Goal: Information Seeking & Learning: Learn about a topic

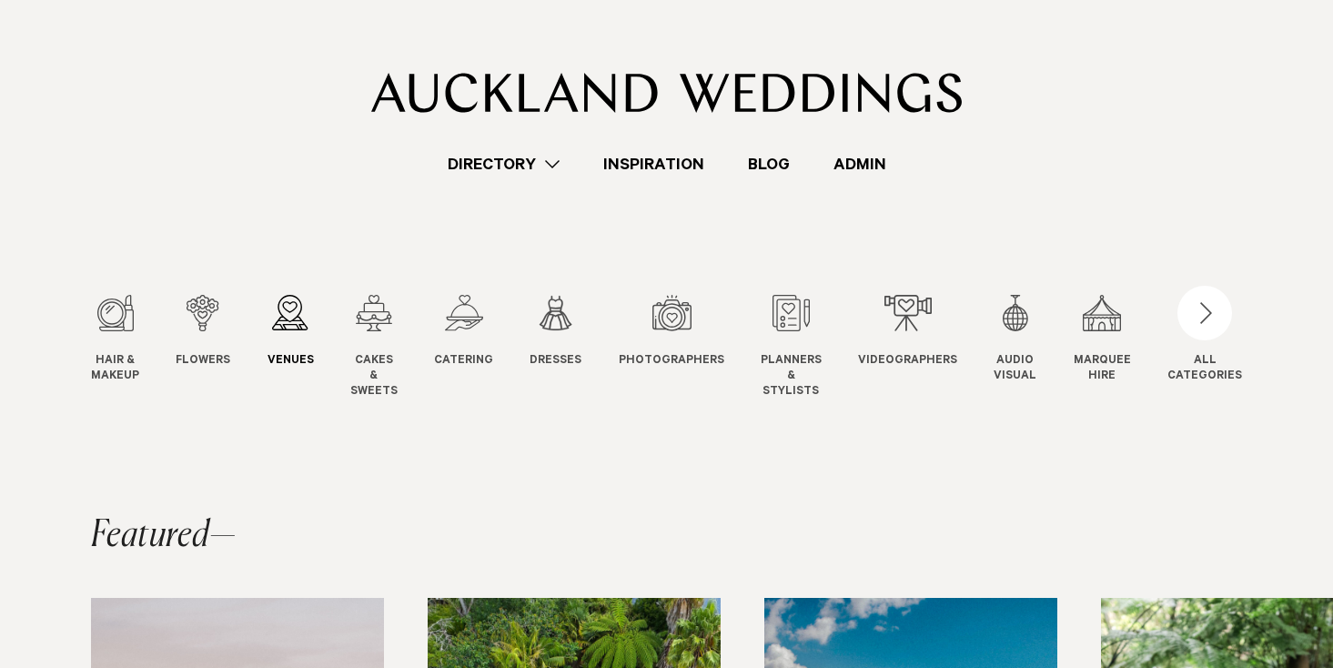
click at [281, 328] on div "3 / 12" at bounding box center [291, 313] width 46 height 36
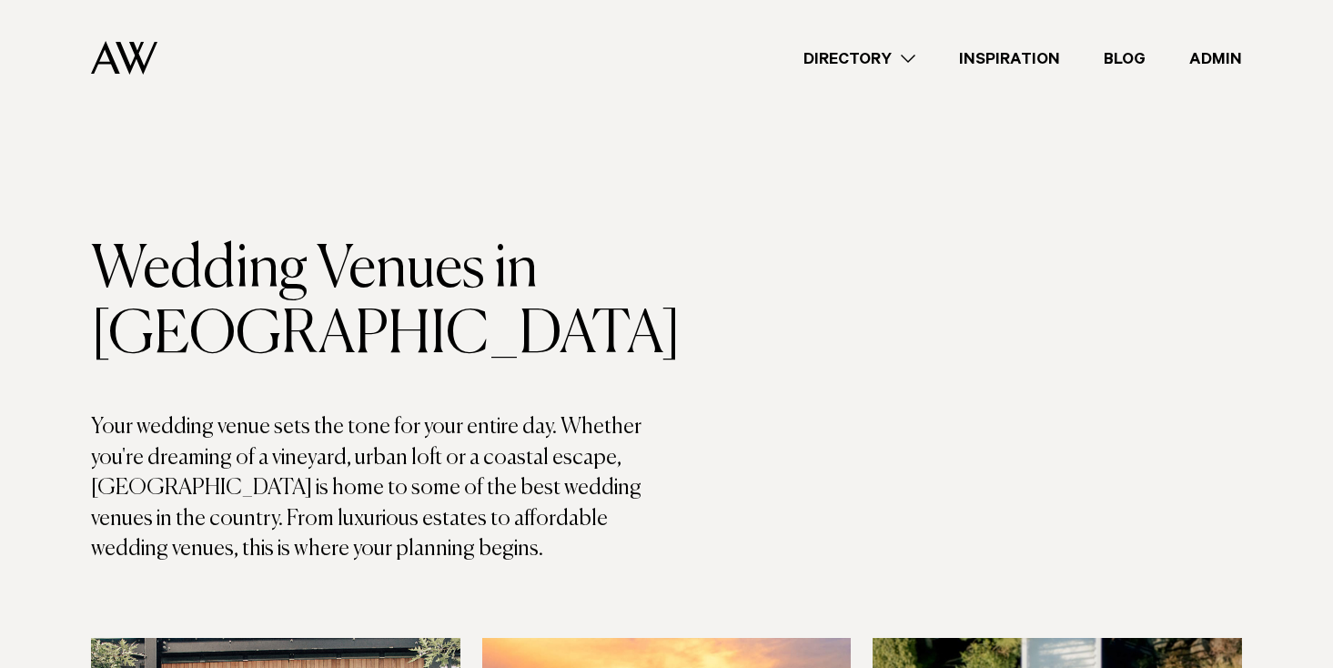
scroll to position [9982, 0]
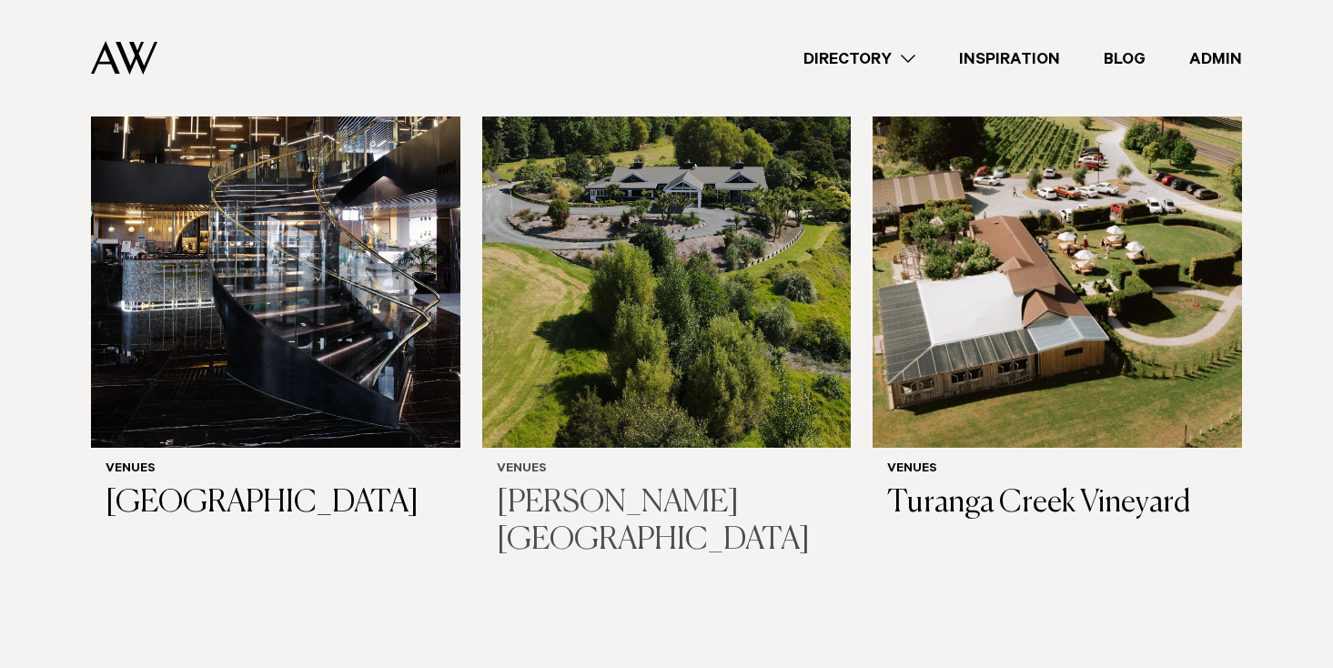
click at [718, 216] on img at bounding box center [666, 200] width 369 height 495
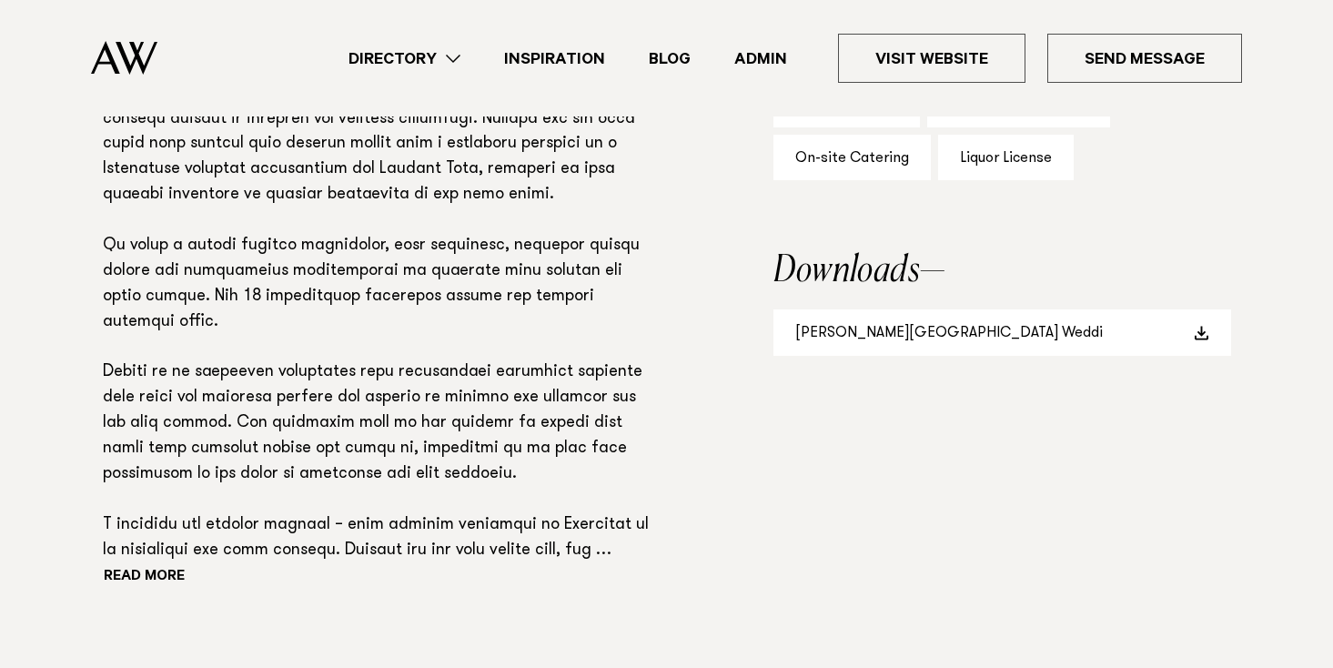
scroll to position [1364, 0]
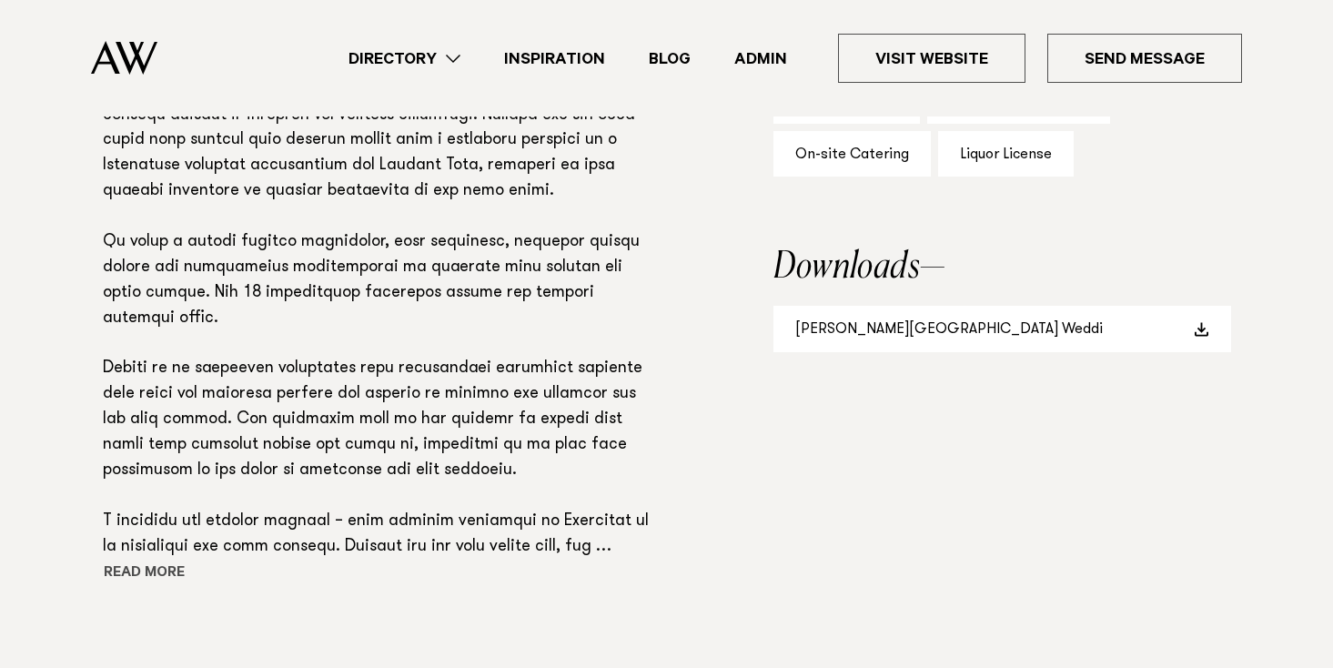
click at [149, 568] on button "Read more" at bounding box center [185, 573] width 164 height 27
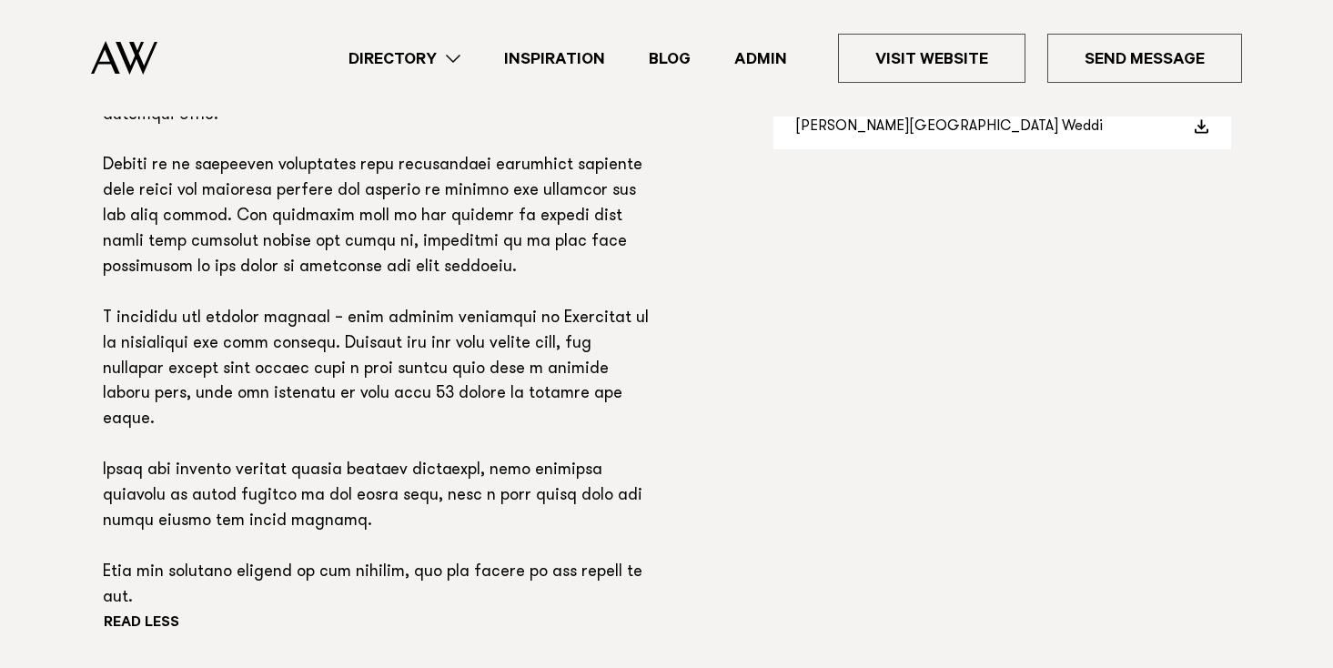
scroll to position [1548, 0]
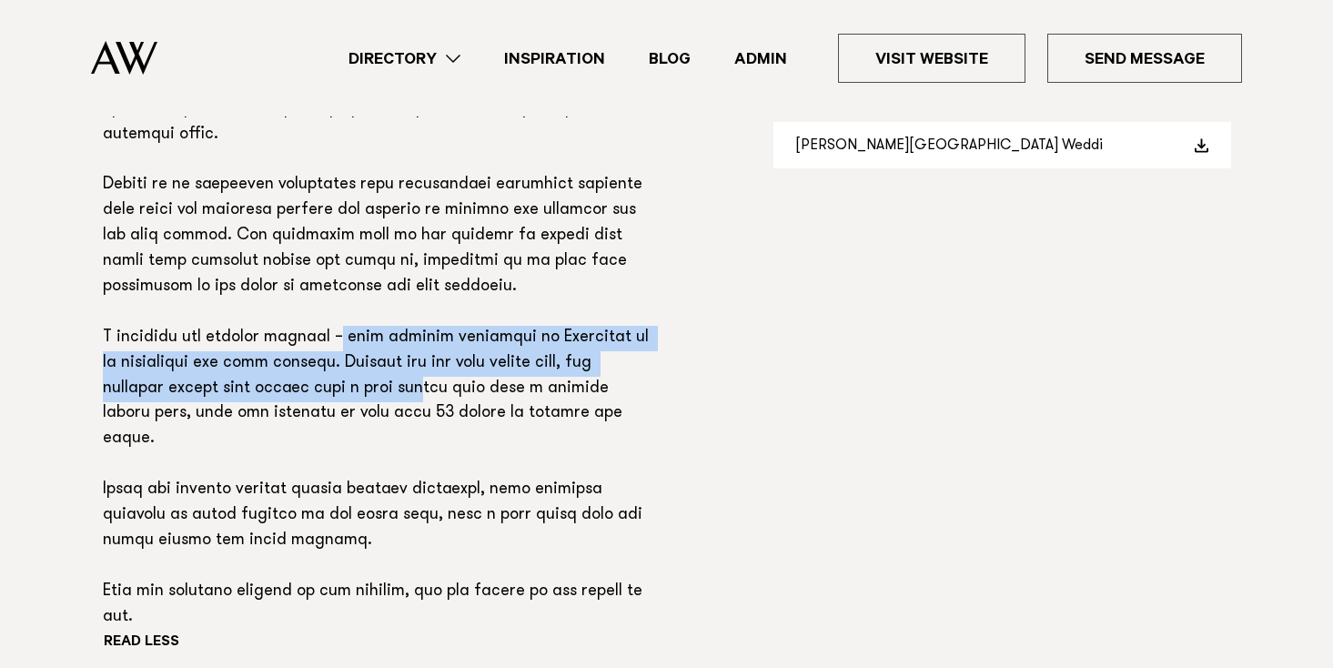
drag, startPoint x: 322, startPoint y: 318, endPoint x: 359, endPoint y: 358, distance: 54.7
click at [359, 358] on p at bounding box center [379, 250] width 553 height 762
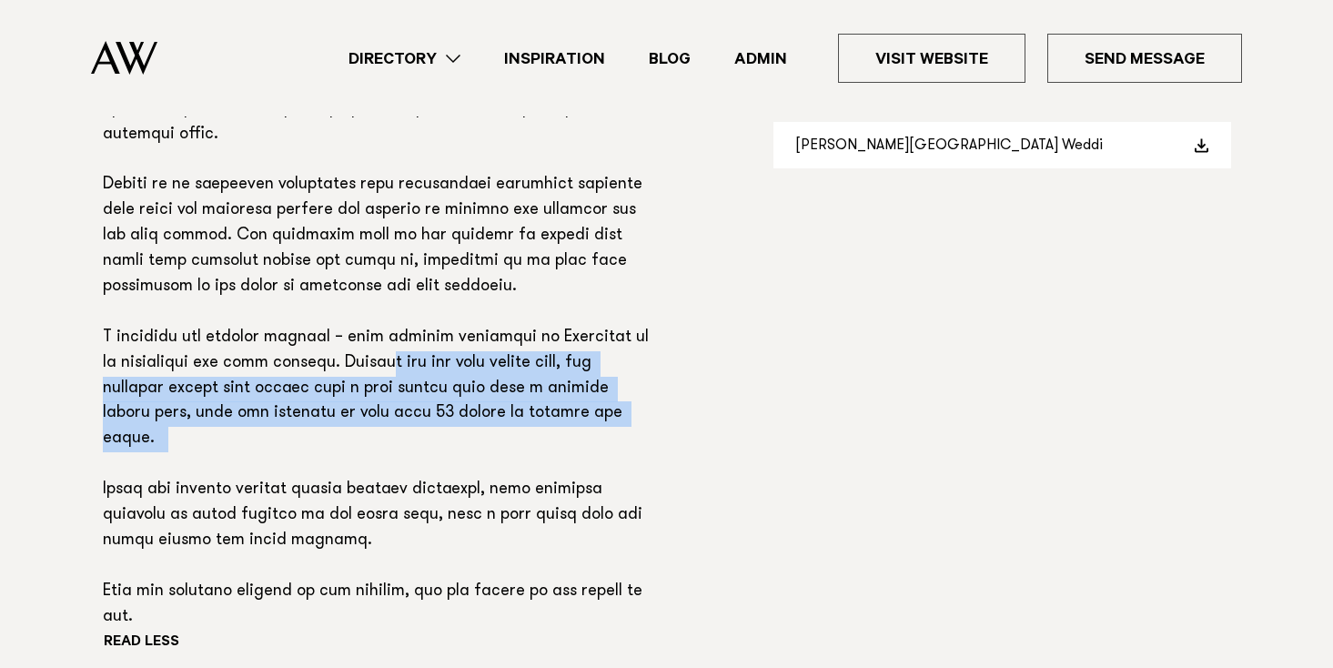
drag, startPoint x: 356, startPoint y: 332, endPoint x: 427, endPoint y: 402, distance: 99.7
click at [427, 402] on p at bounding box center [379, 250] width 553 height 762
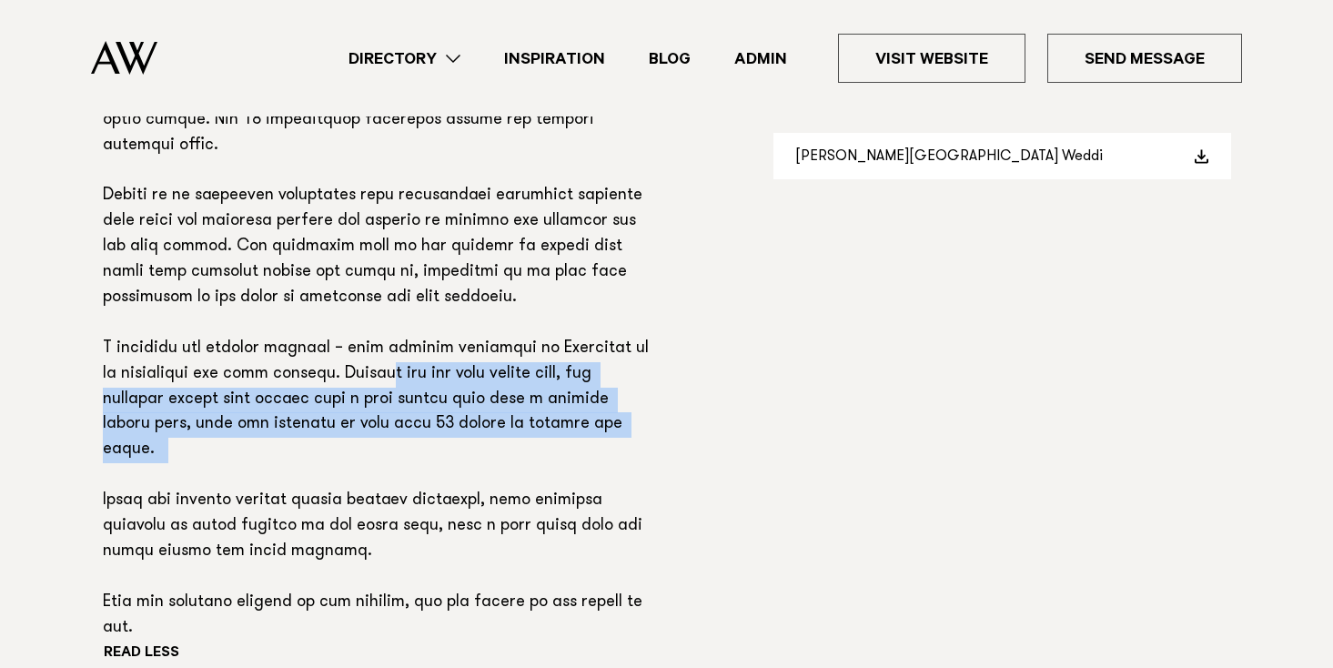
scroll to position [1532, 0]
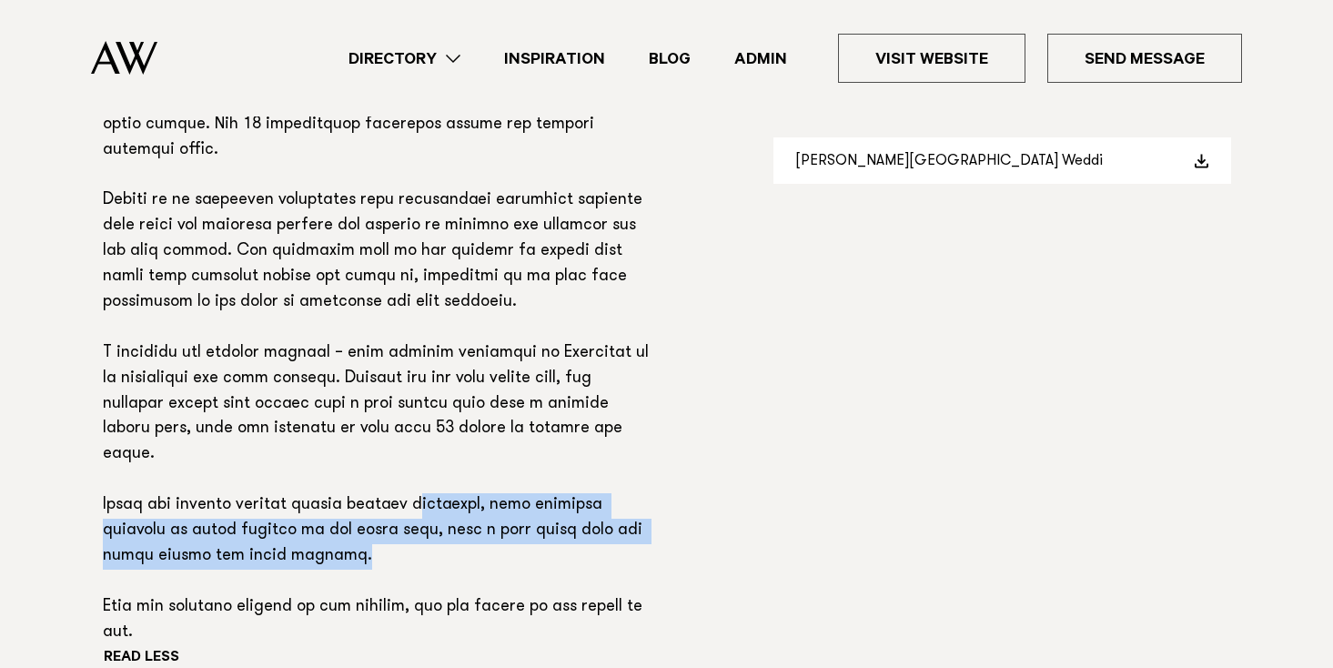
drag, startPoint x: 414, startPoint y: 442, endPoint x: 431, endPoint y: 510, distance: 69.5
click at [431, 510] on p at bounding box center [379, 265] width 553 height 762
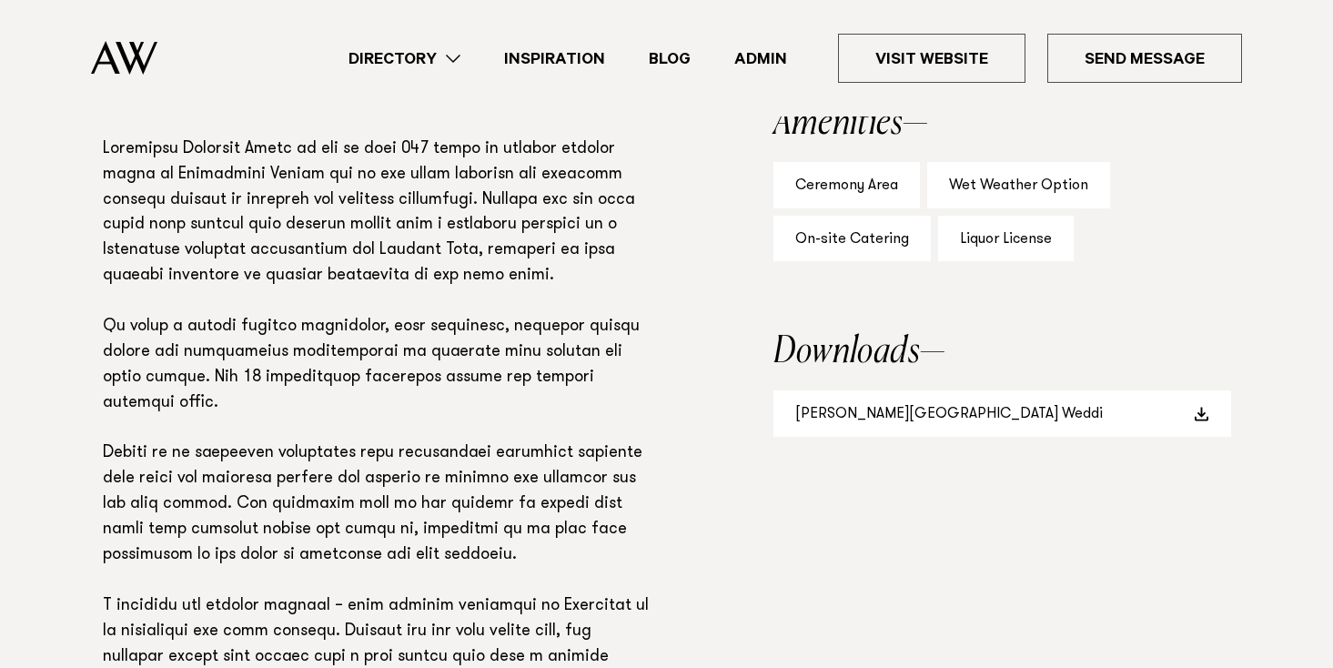
scroll to position [1266, 0]
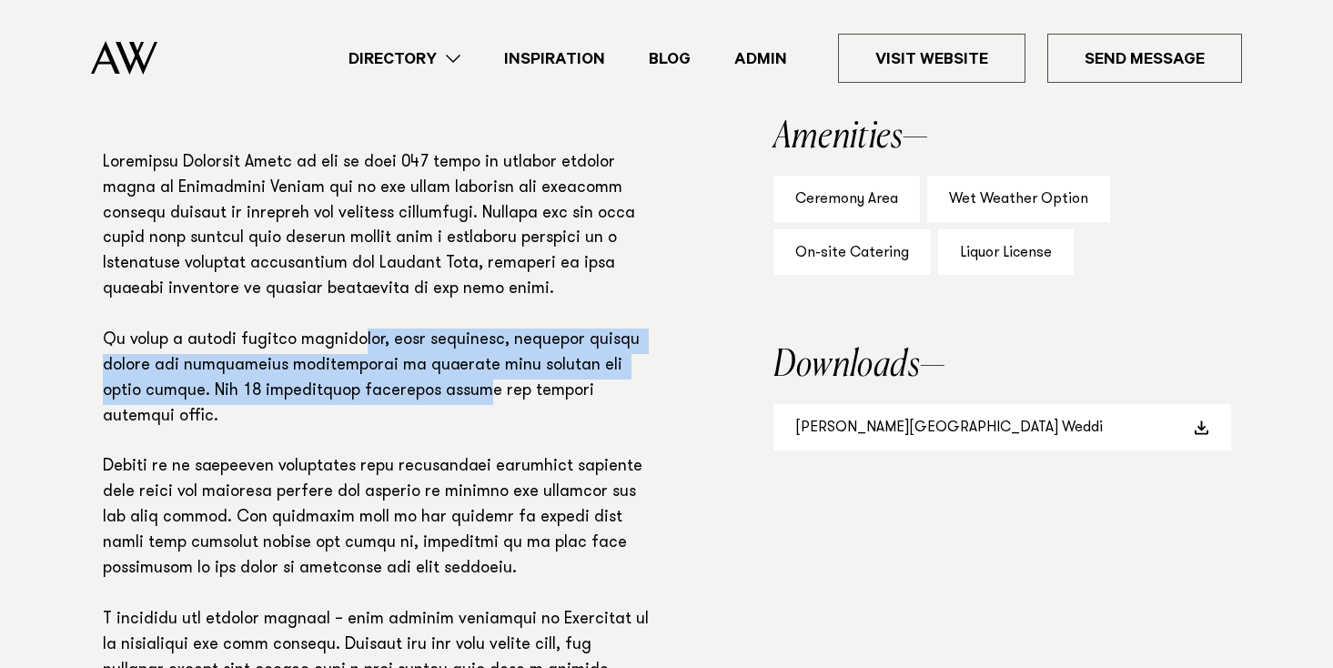
drag, startPoint x: 362, startPoint y: 332, endPoint x: 406, endPoint y: 389, distance: 71.3
click at [406, 389] on p at bounding box center [379, 532] width 553 height 762
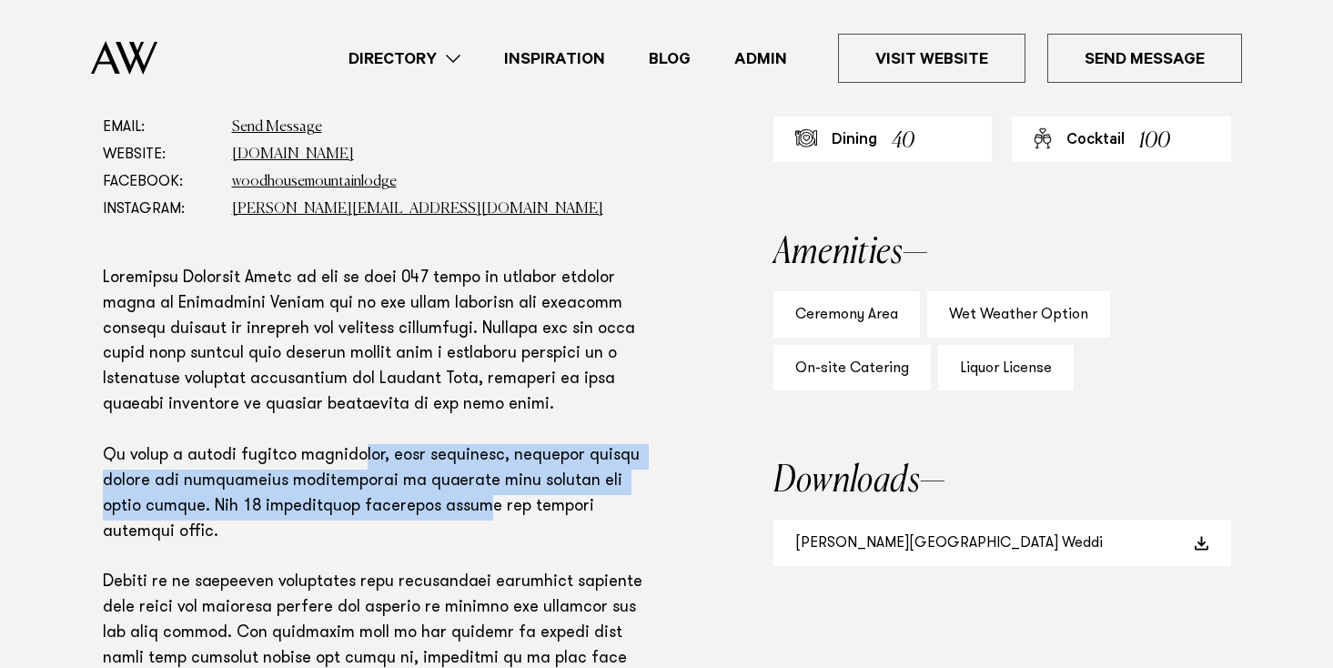
scroll to position [1145, 0]
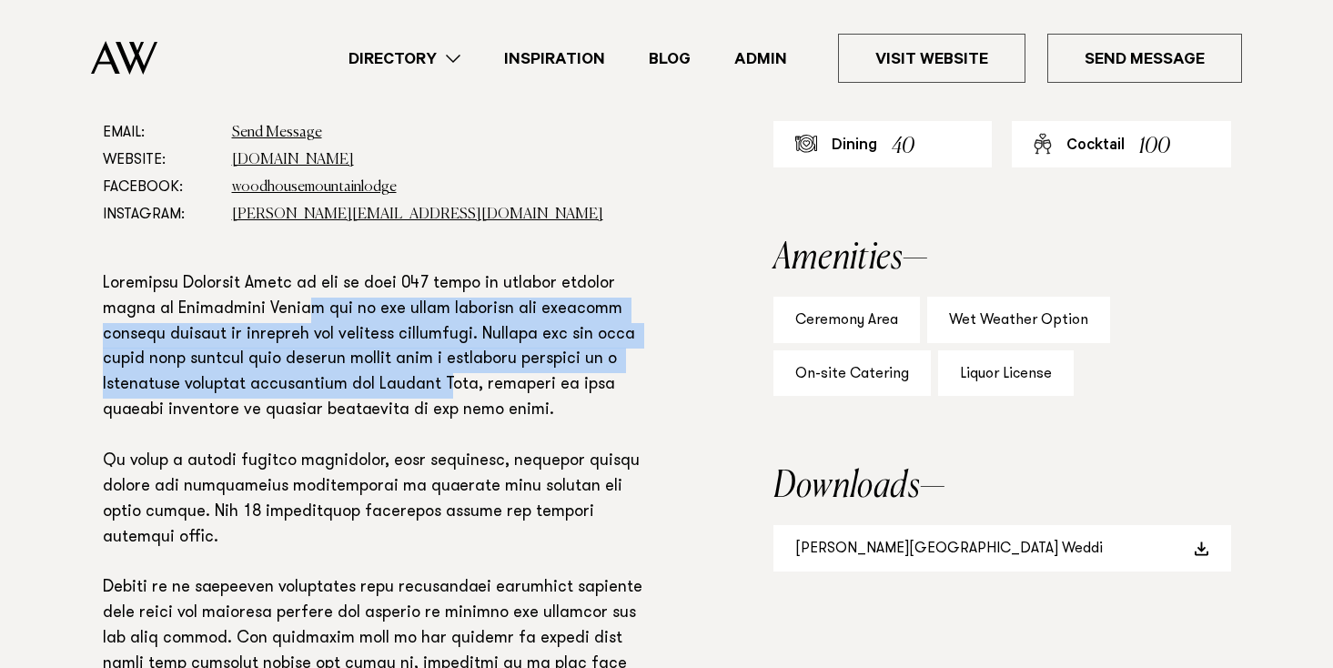
drag, startPoint x: 306, startPoint y: 306, endPoint x: 463, endPoint y: 383, distance: 175.4
click at [463, 383] on p at bounding box center [379, 653] width 553 height 762
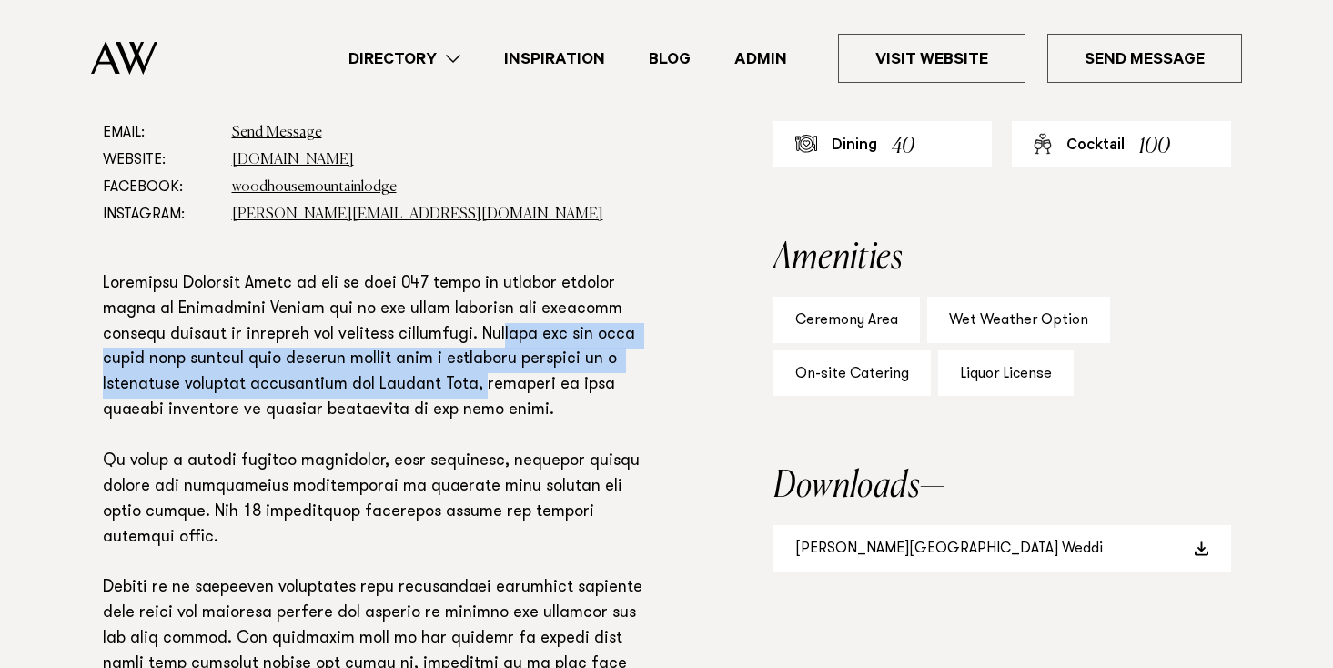
drag, startPoint x: 463, startPoint y: 346, endPoint x: 487, endPoint y: 399, distance: 58.7
click at [487, 399] on p at bounding box center [379, 653] width 553 height 762
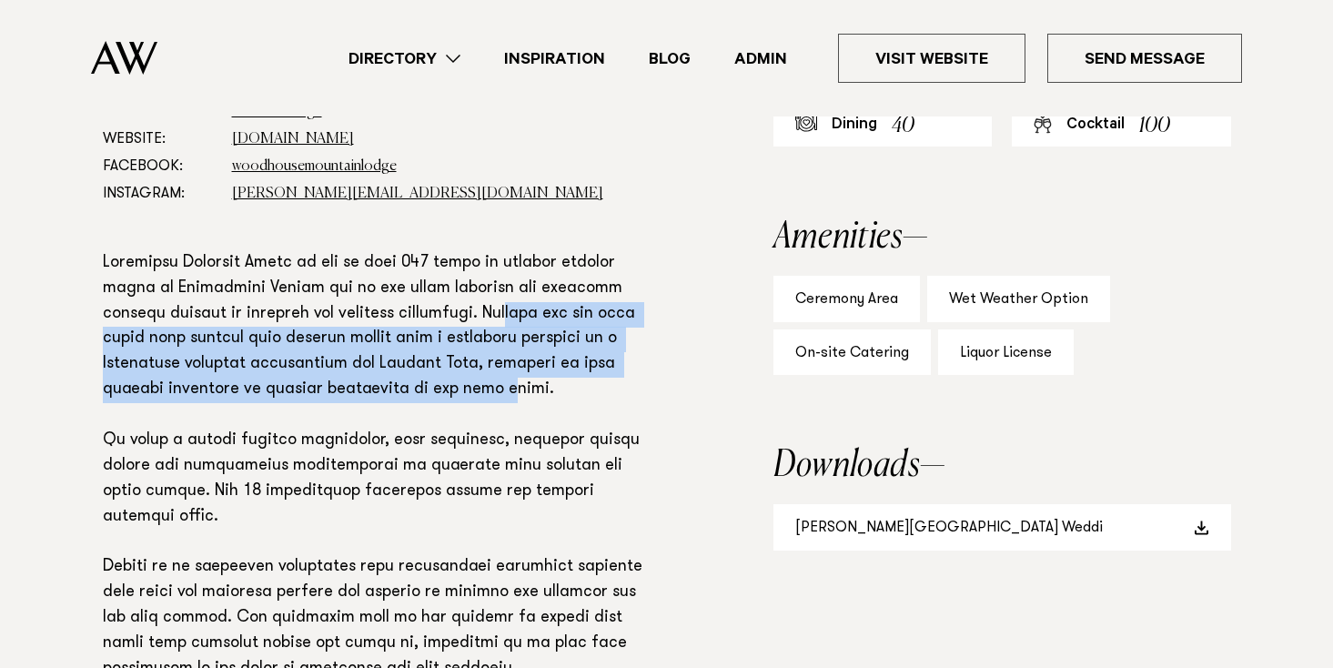
click at [487, 399] on p at bounding box center [379, 632] width 553 height 762
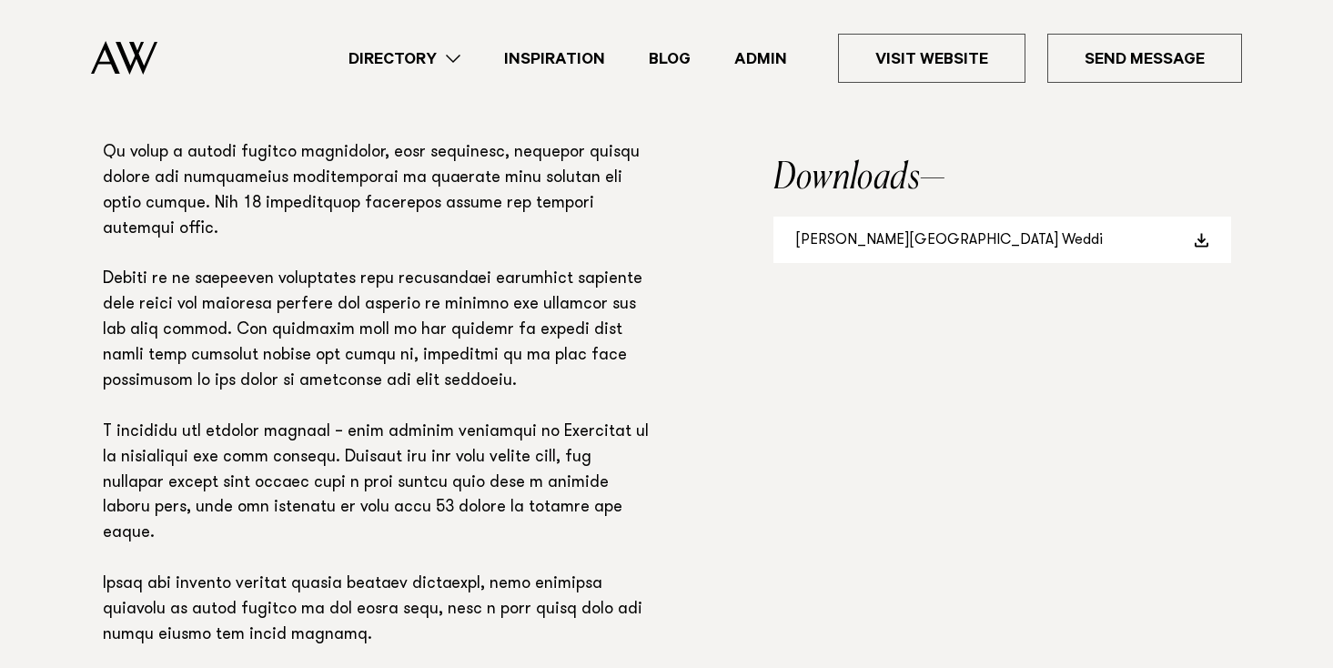
scroll to position [1456, 0]
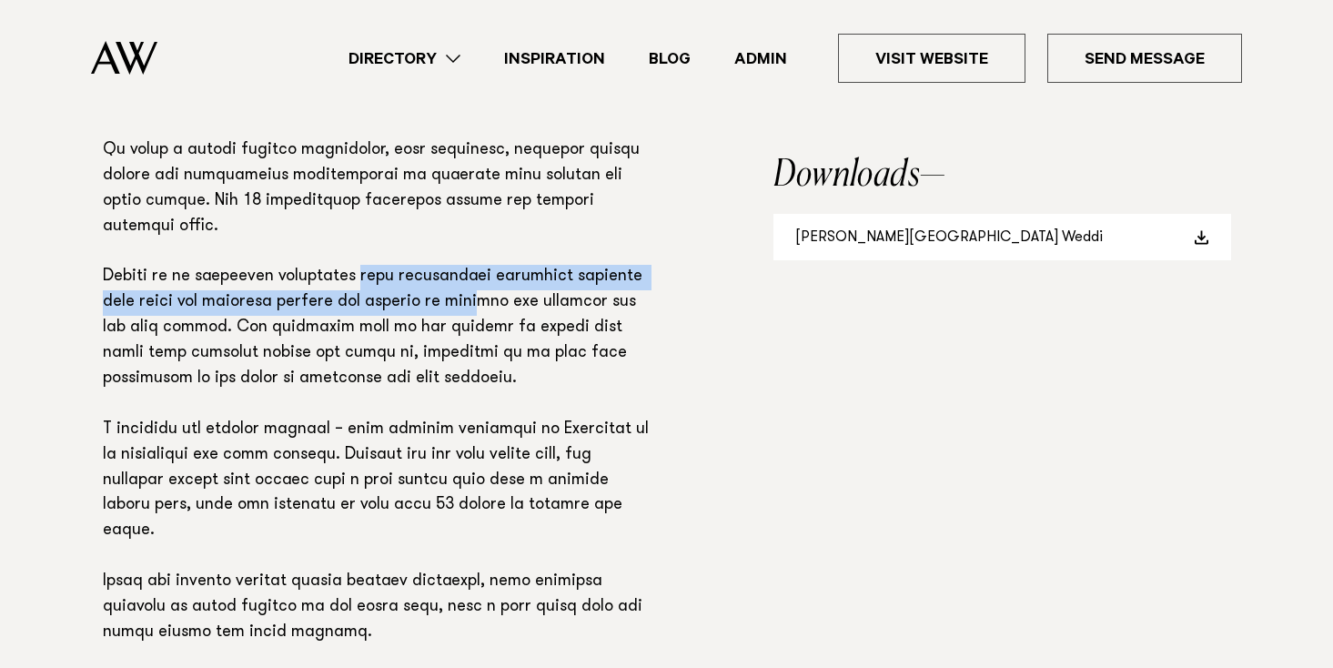
drag, startPoint x: 349, startPoint y: 247, endPoint x: 437, endPoint y: 288, distance: 96.1
click at [437, 288] on p at bounding box center [379, 342] width 553 height 762
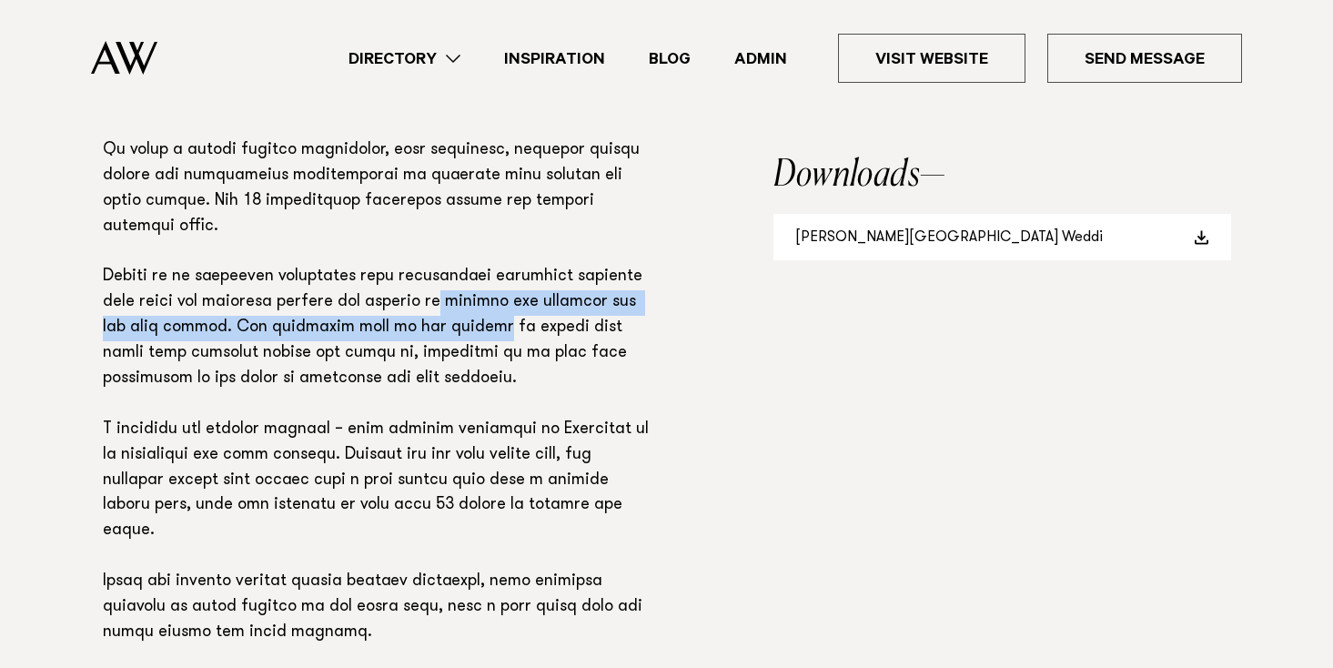
drag, startPoint x: 403, startPoint y: 279, endPoint x: 431, endPoint y: 294, distance: 31.7
click at [431, 294] on p at bounding box center [379, 342] width 553 height 762
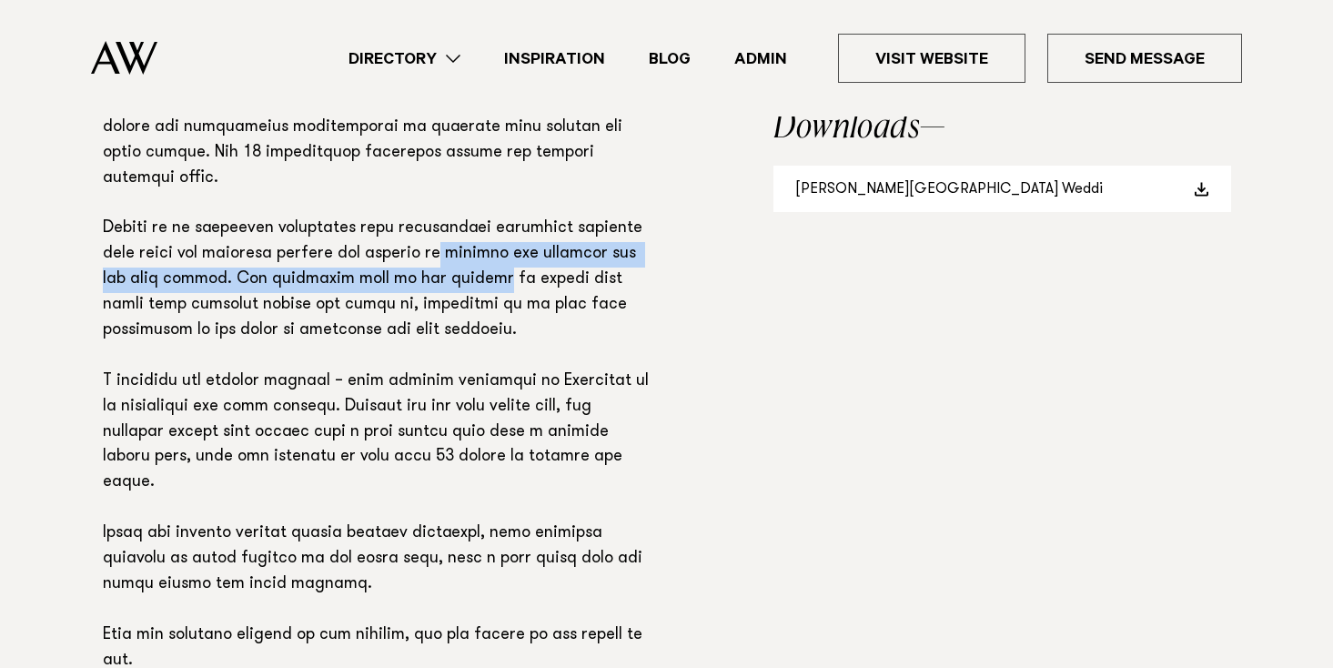
scroll to position [1501, 0]
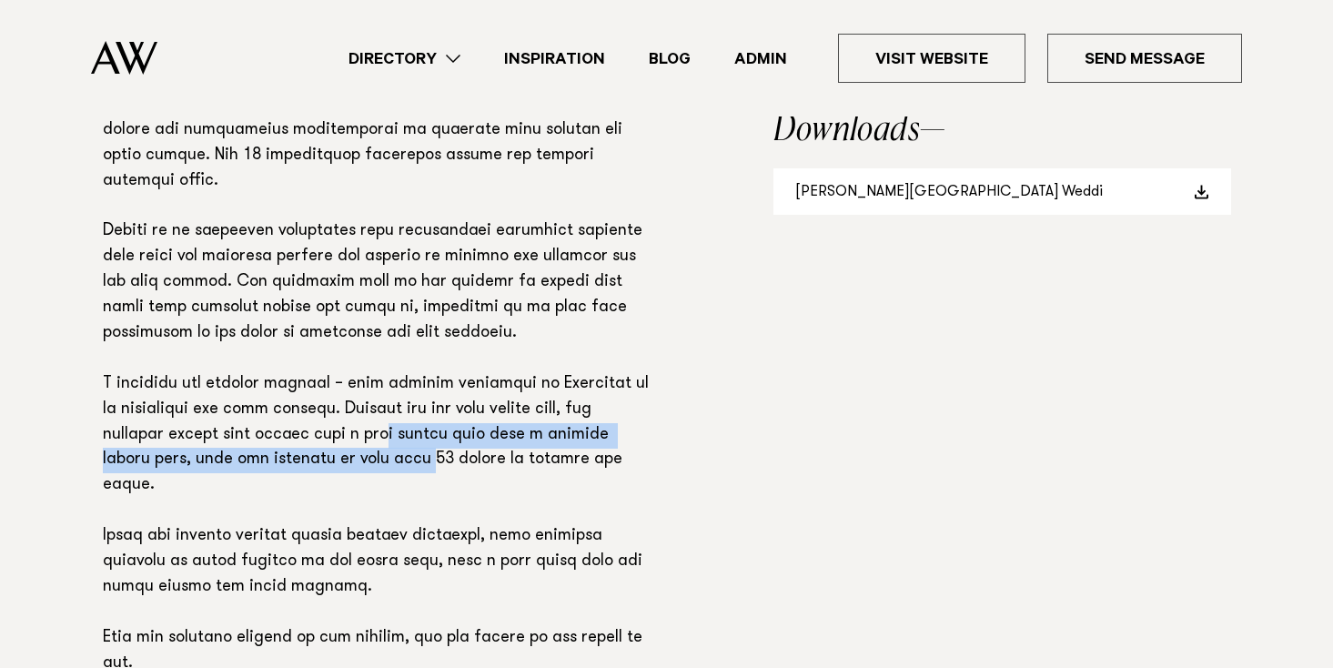
drag, startPoint x: 324, startPoint y: 413, endPoint x: 325, endPoint y: 434, distance: 20.9
click at [325, 434] on p at bounding box center [379, 296] width 553 height 762
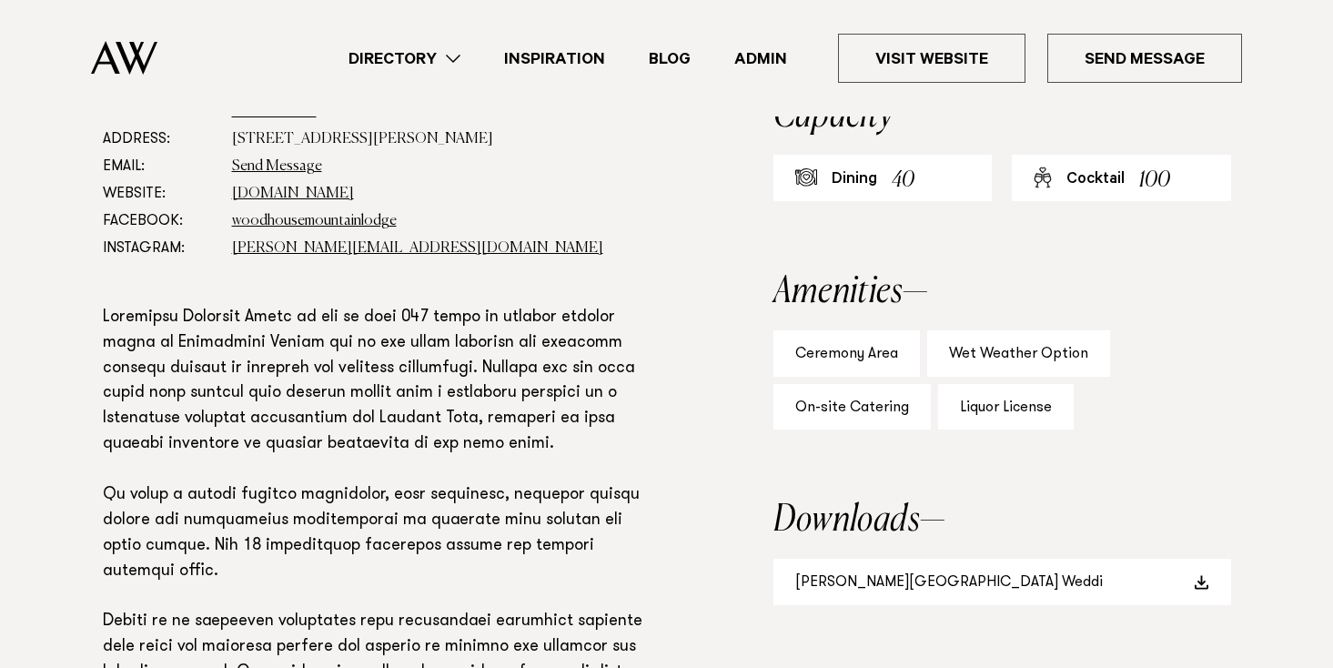
scroll to position [1114, 0]
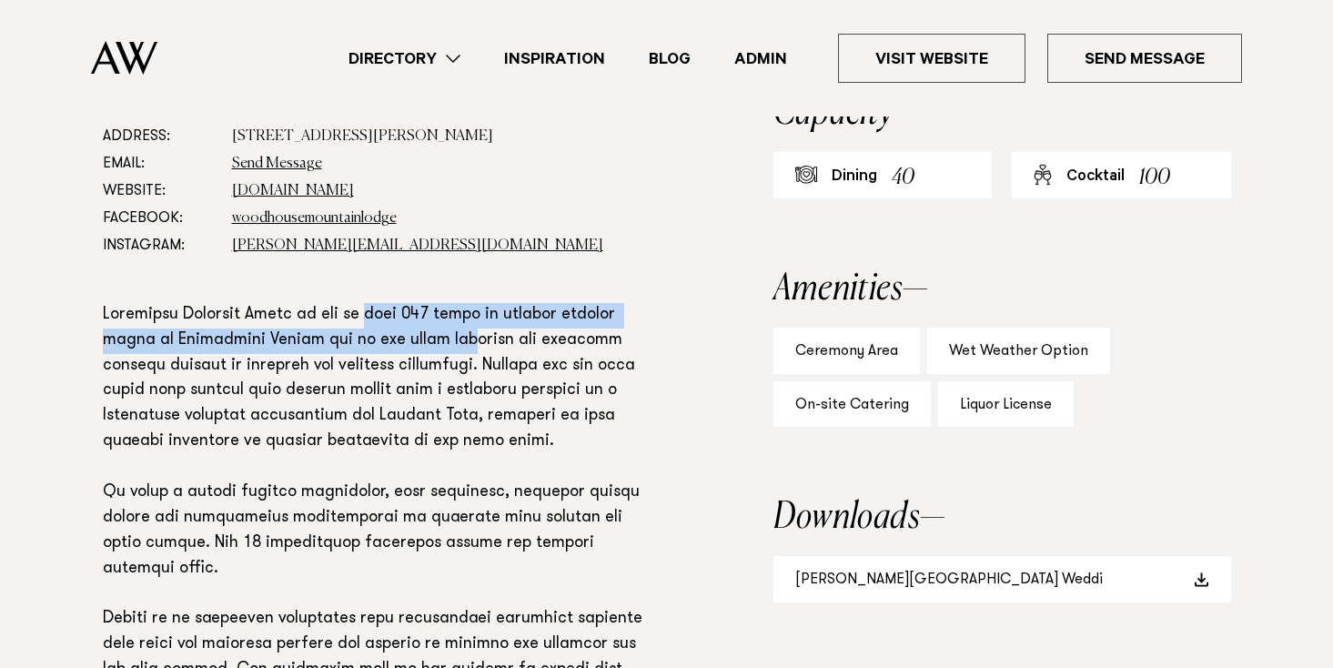
drag, startPoint x: 379, startPoint y: 313, endPoint x: 456, endPoint y: 352, distance: 85.9
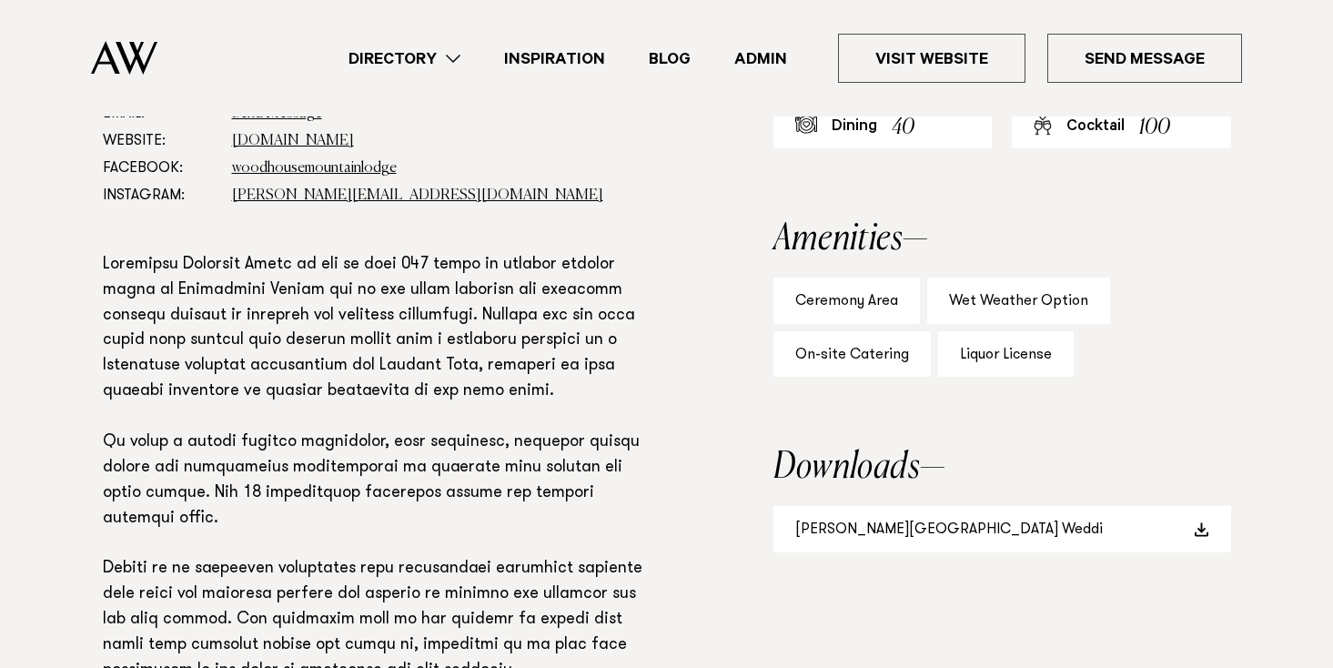
scroll to position [1165, 0]
drag, startPoint x: 338, startPoint y: 348, endPoint x: 397, endPoint y: 376, distance: 65.5
click at [397, 376] on p at bounding box center [379, 633] width 553 height 762
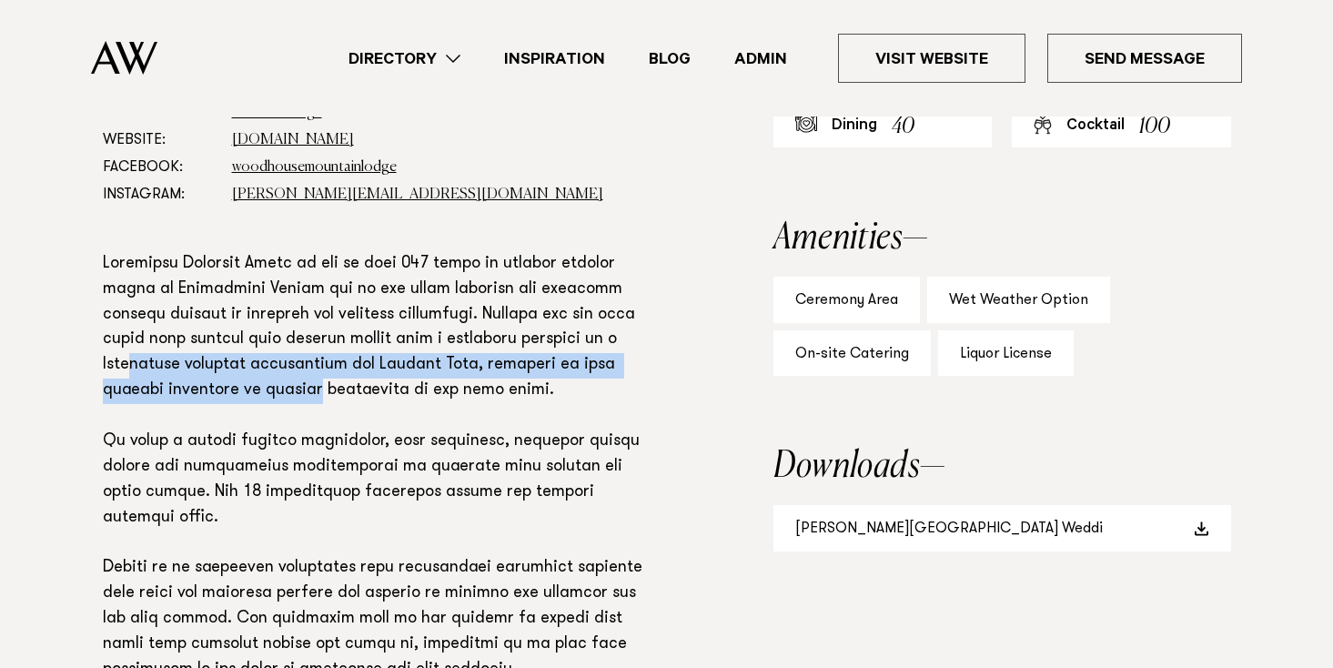
drag, startPoint x: 138, startPoint y: 360, endPoint x: 309, endPoint y: 393, distance: 174.2
click at [309, 393] on p at bounding box center [379, 633] width 553 height 762
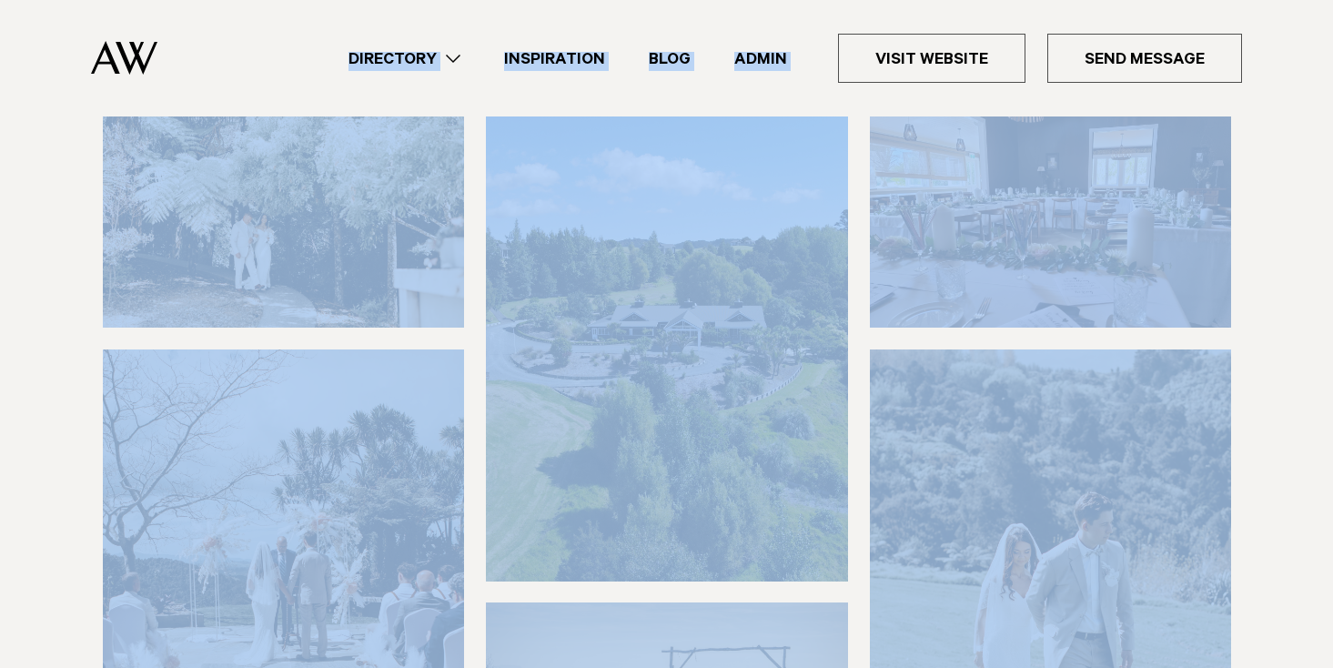
scroll to position [0, 0]
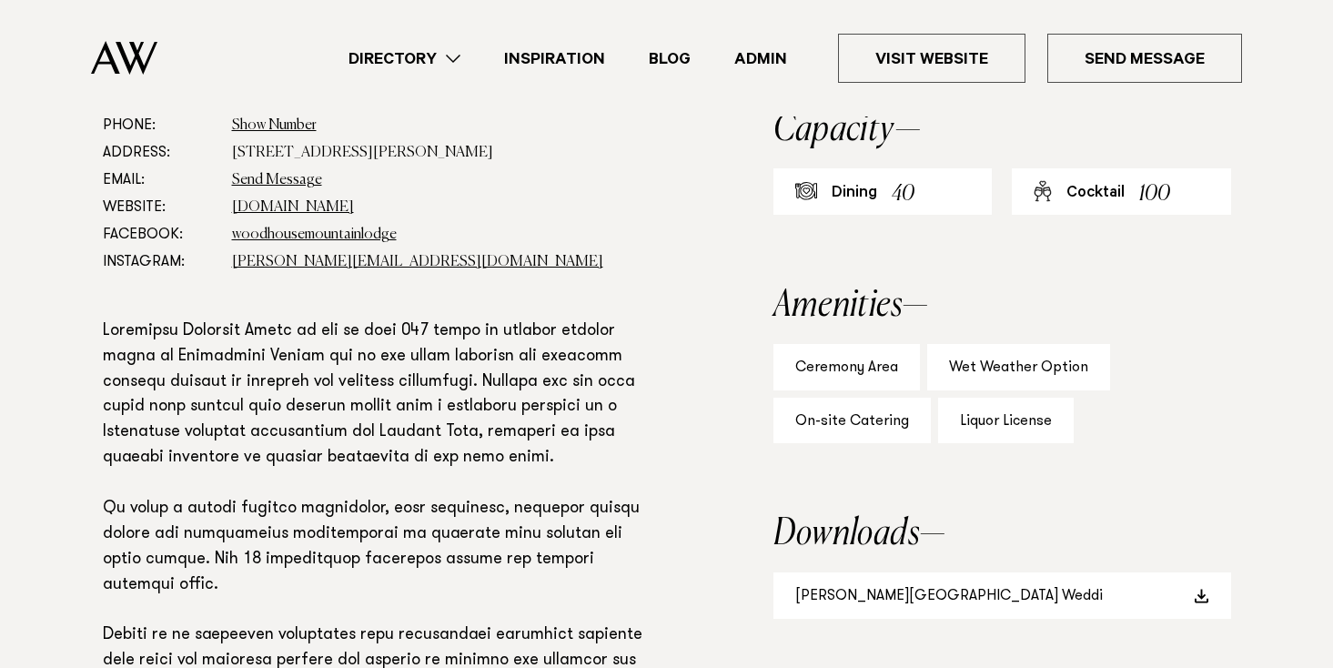
drag, startPoint x: 86, startPoint y: 207, endPoint x: 415, endPoint y: 665, distance: 563.3
click at [415, 665] on div "Phone: Show Number +64 942 593 36 Address: 471 Wyllie Rd, Kourawhero, Warkworth…" at bounding box center [666, 649] width 1281 height 1074
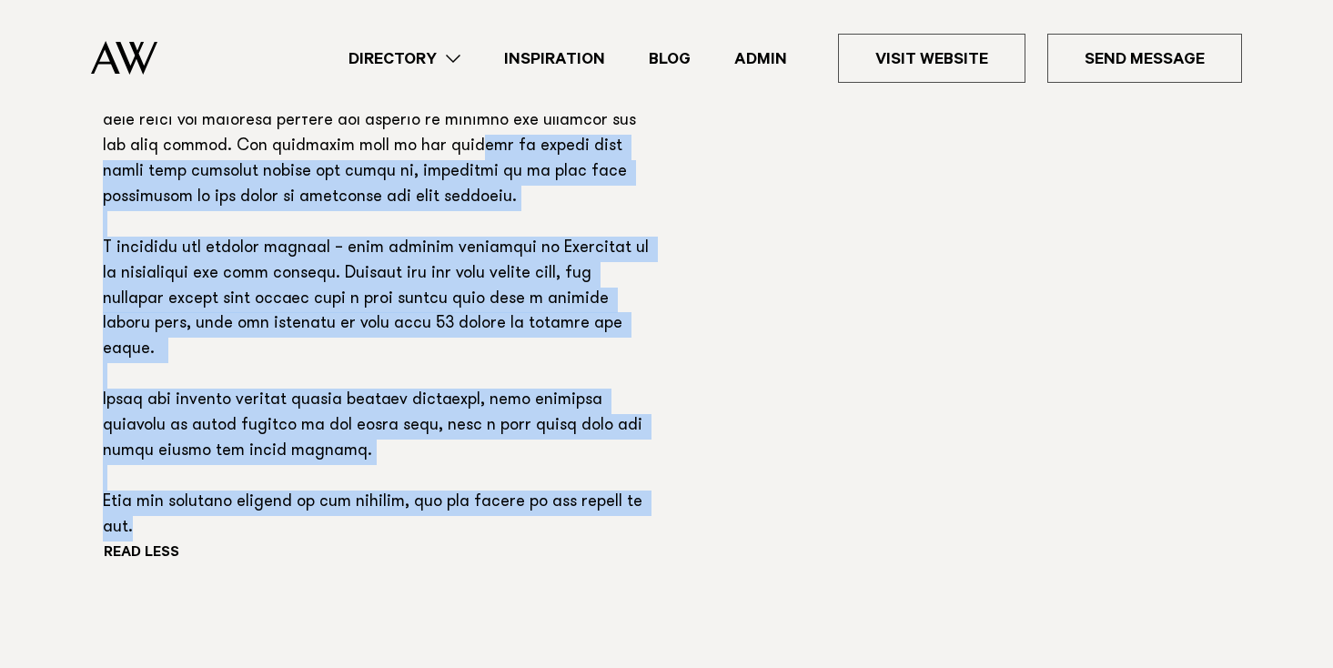
scroll to position [1684, 0]
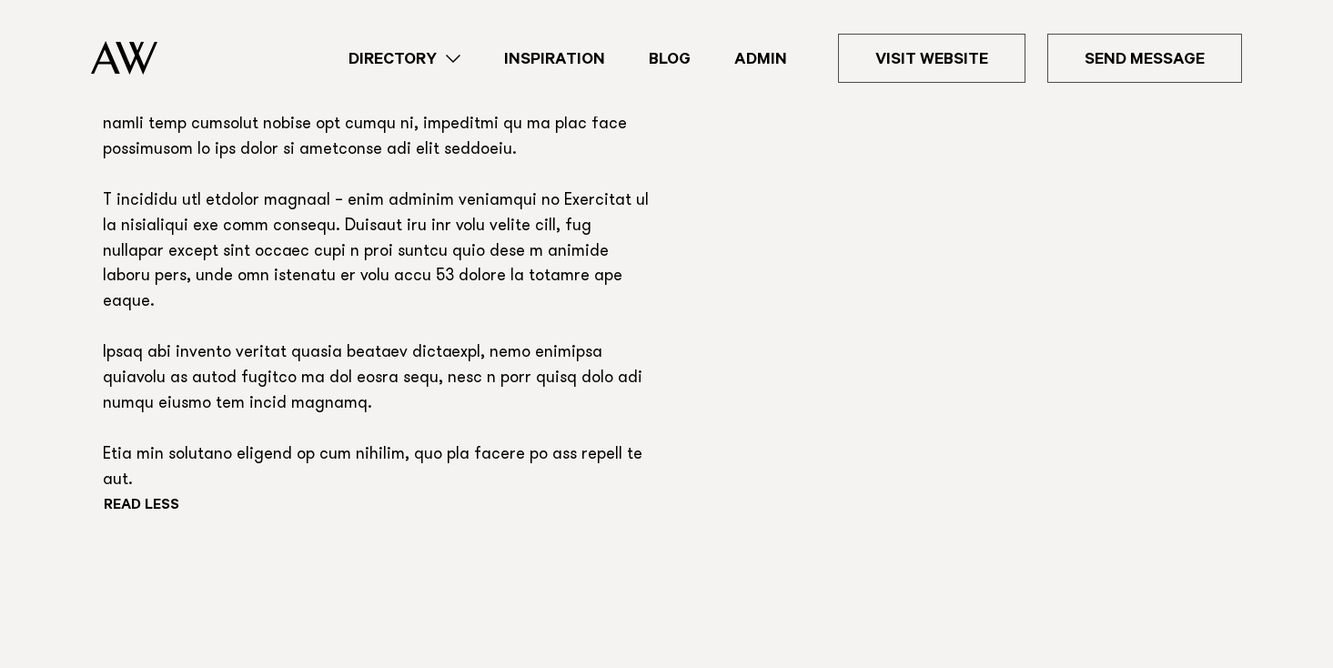
click at [389, 427] on p at bounding box center [379, 113] width 553 height 762
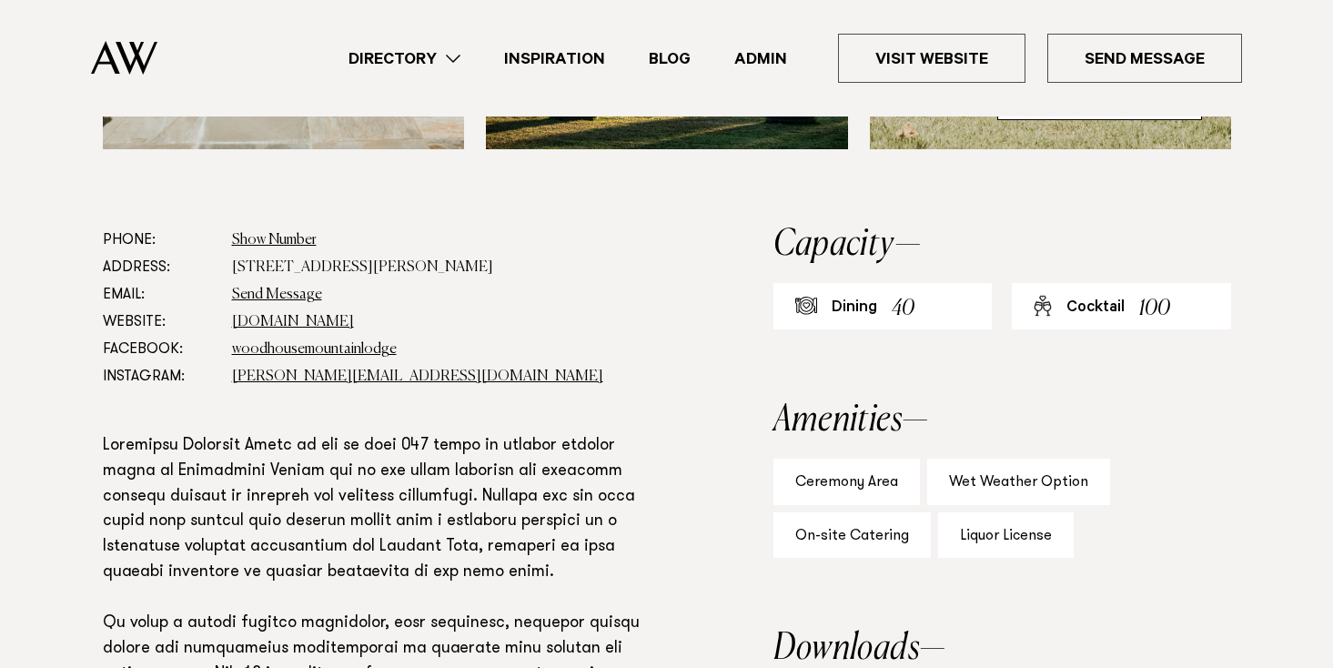
scroll to position [984, 0]
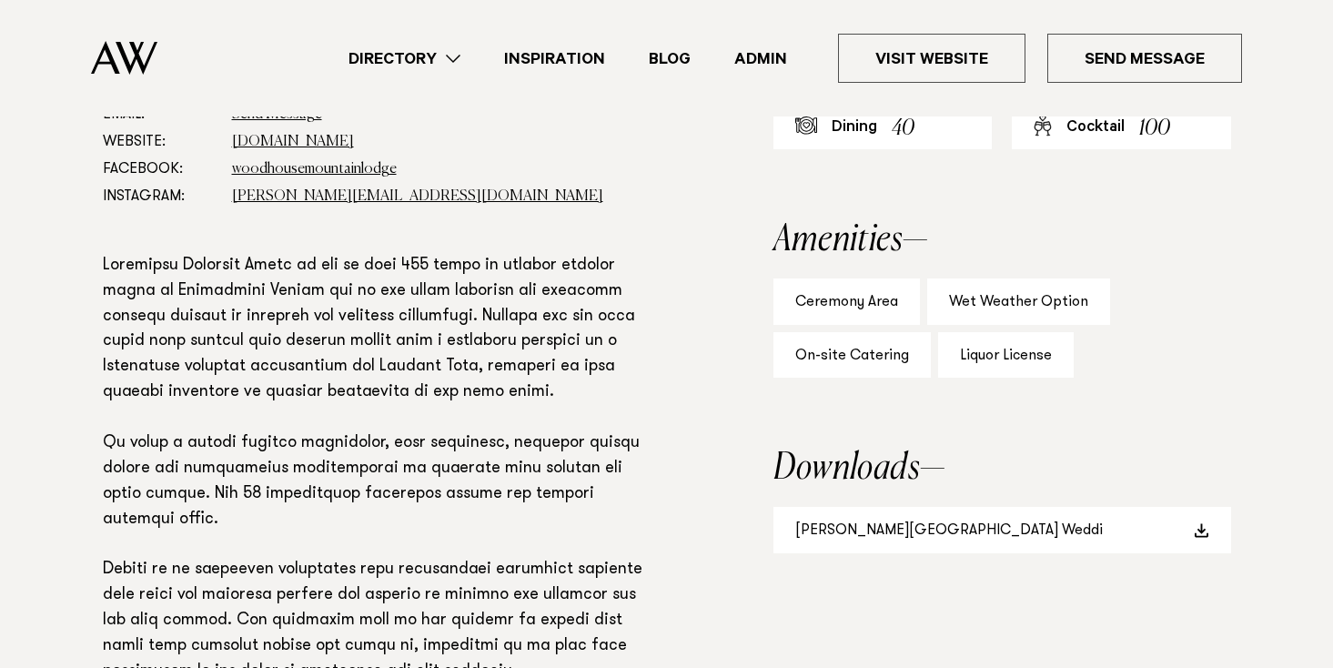
scroll to position [1165, 0]
